Goal: Complete application form

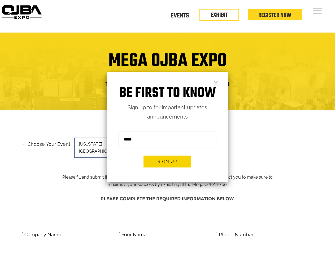
click at [167, 127] on form "Sign me up for the newsletter! ******* Sign up" at bounding box center [167, 152] width 121 height 61
click at [167, 162] on button "Sign up" at bounding box center [167, 162] width 48 height 12
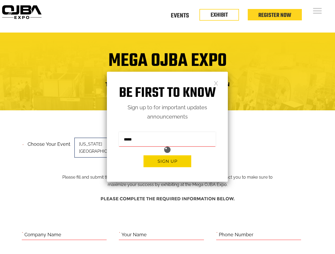
scroll to position [217, 0]
